Goal: Task Accomplishment & Management: Use online tool/utility

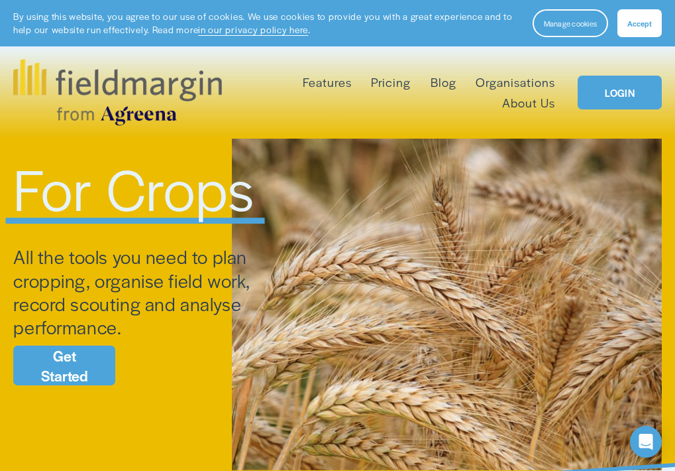
click at [638, 21] on button "Accept" at bounding box center [640, 23] width 44 height 28
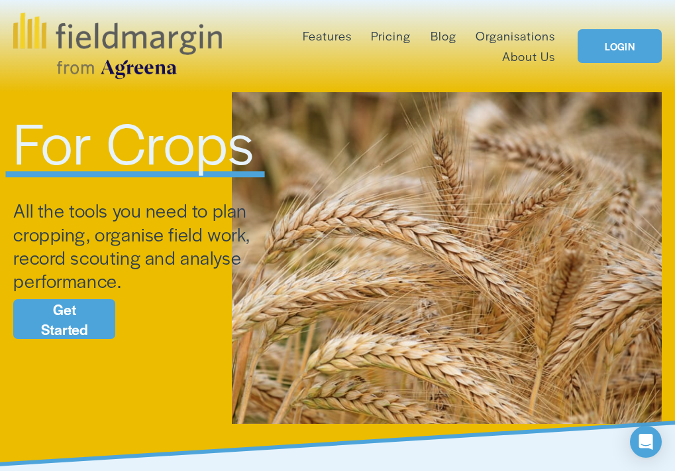
click at [86, 311] on link "Get Started" at bounding box center [64, 319] width 102 height 40
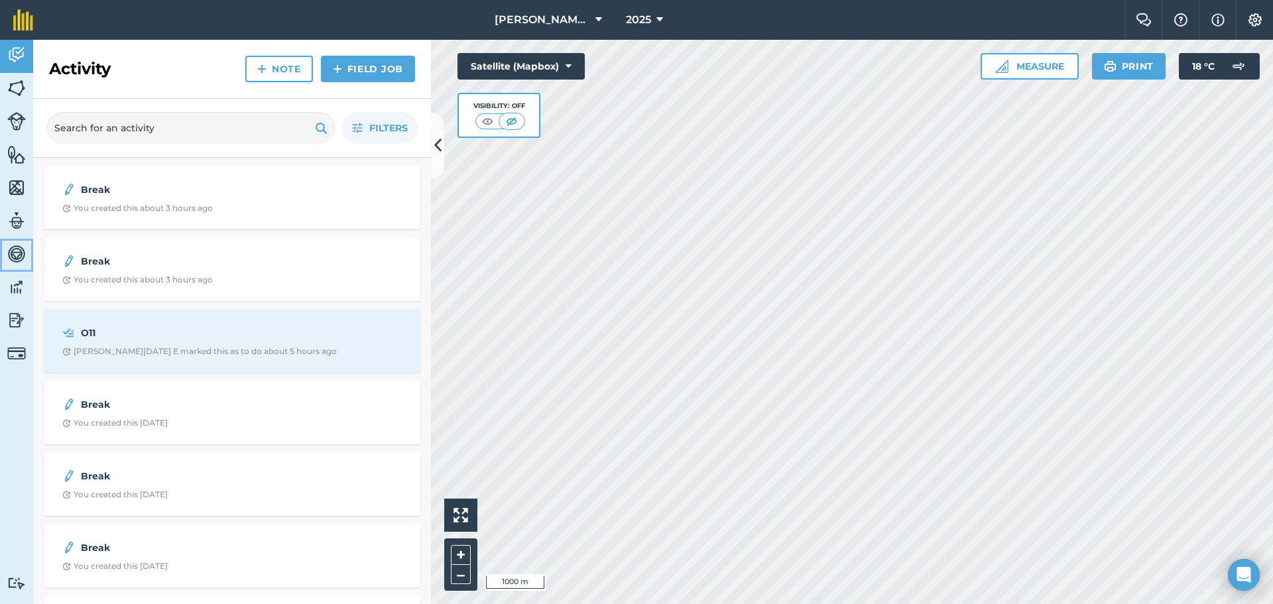
click at [21, 258] on img at bounding box center [16, 254] width 19 height 20
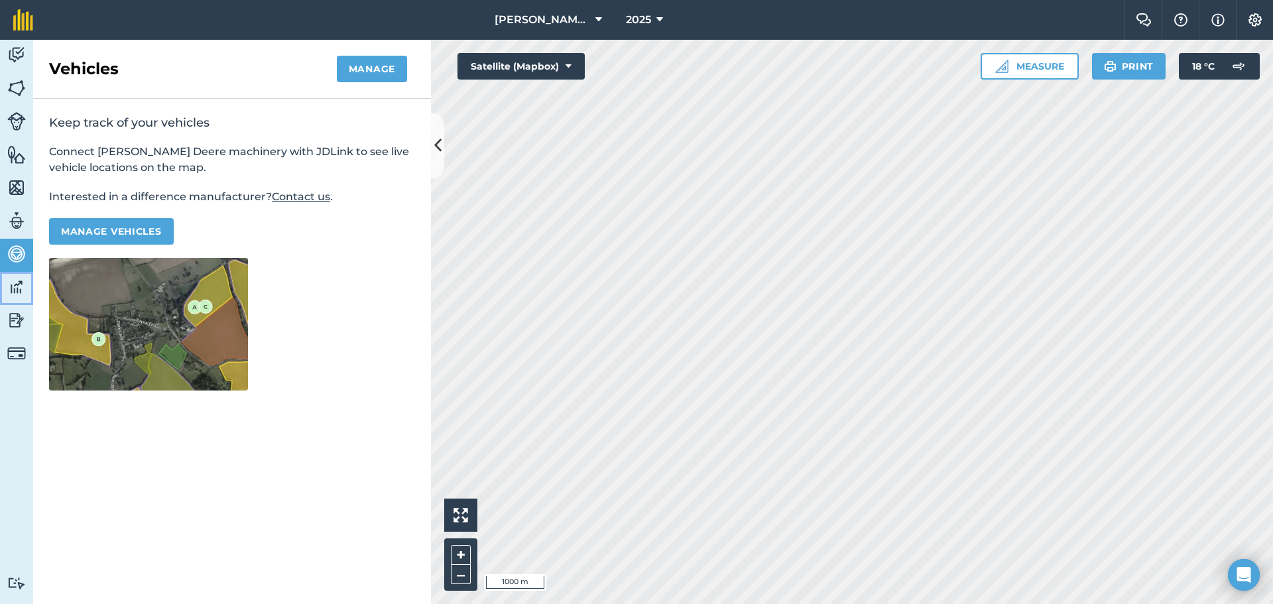
click at [22, 279] on img at bounding box center [16, 287] width 19 height 20
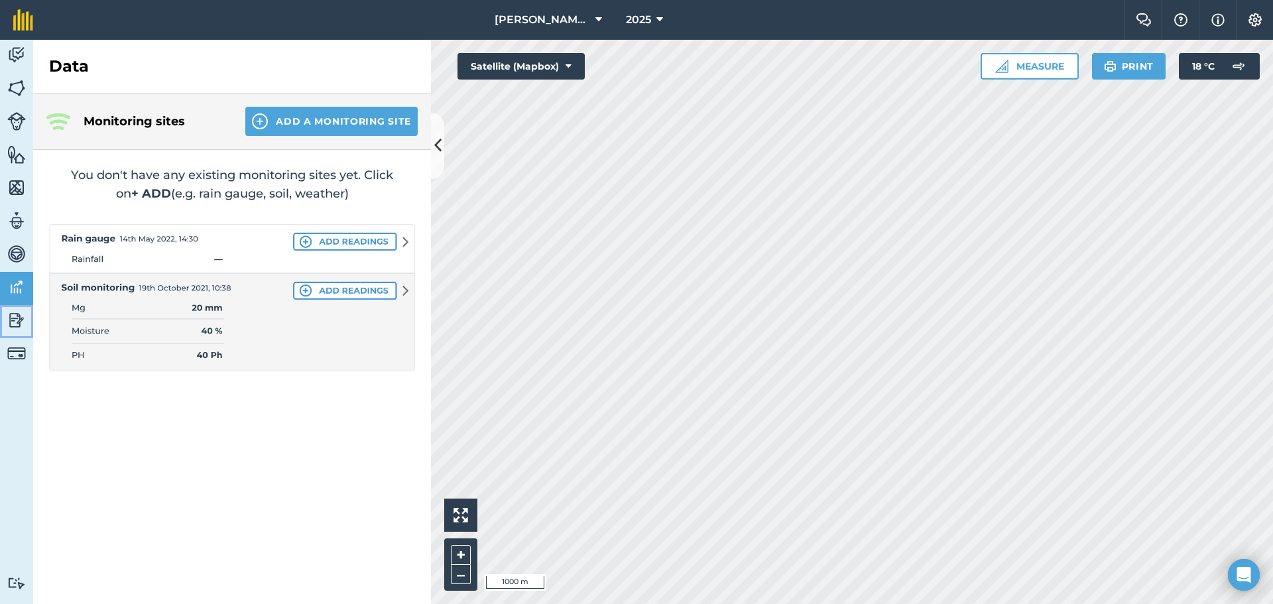
click at [21, 316] on img at bounding box center [16, 320] width 19 height 20
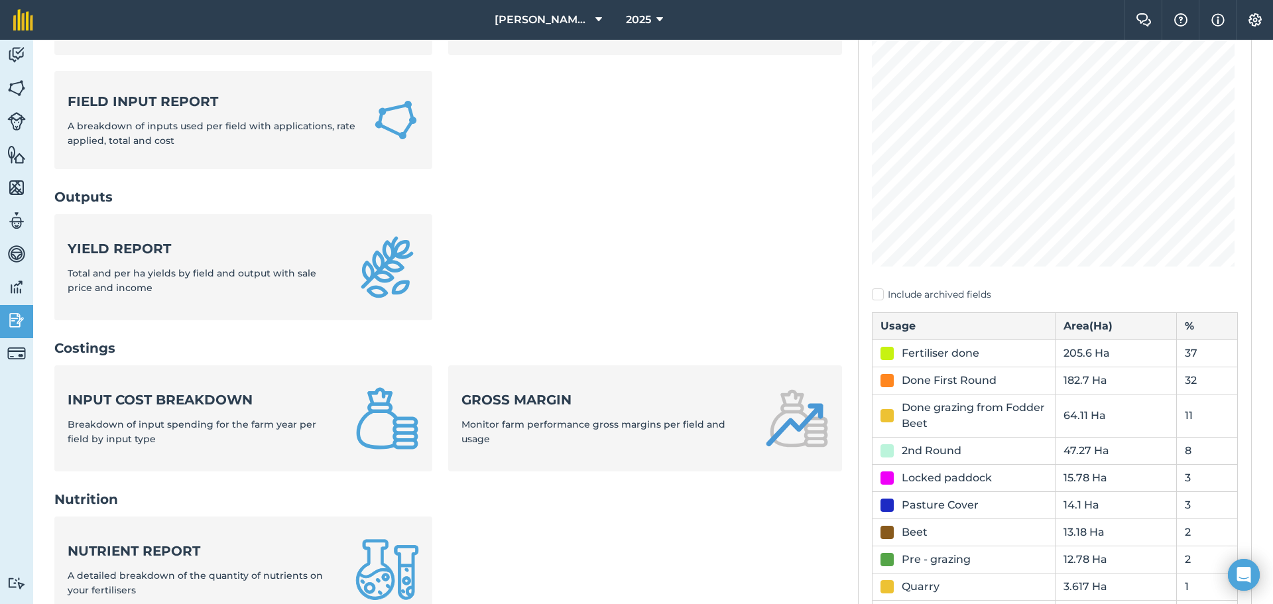
scroll to position [176, 0]
